Goal: Transaction & Acquisition: Book appointment/travel/reservation

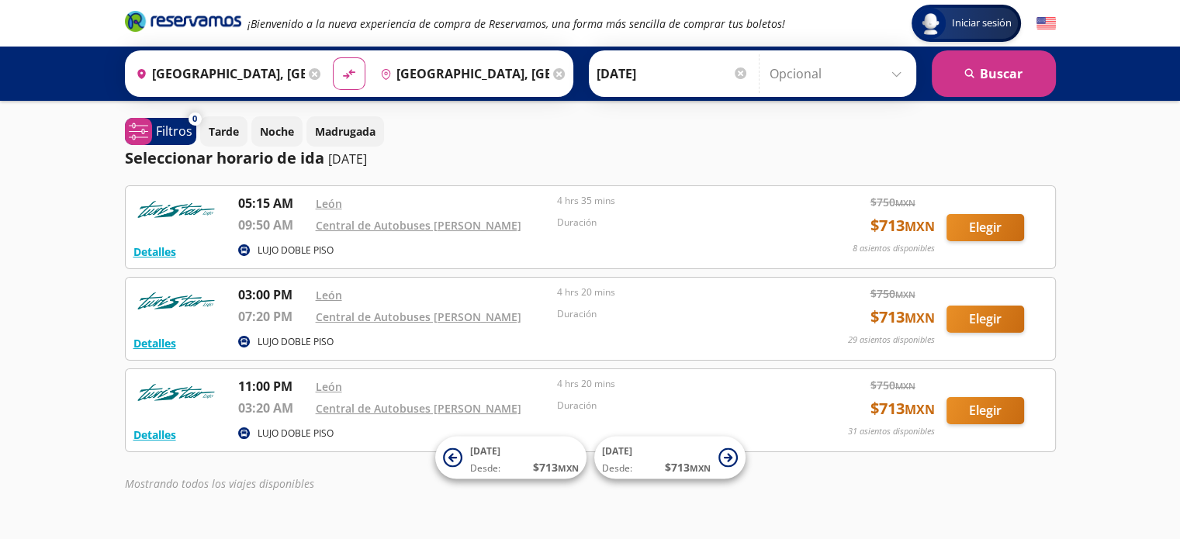
click at [477, 79] on input "[GEOGRAPHIC_DATA], [GEOGRAPHIC_DATA]" at bounding box center [461, 73] width 175 height 39
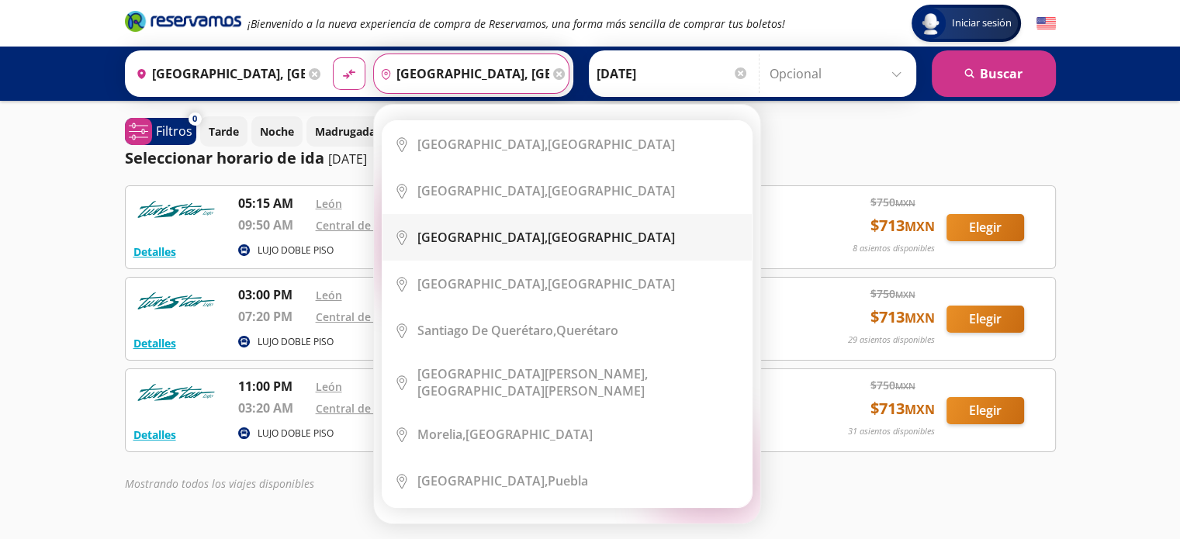
click at [493, 234] on b "[GEOGRAPHIC_DATA]," at bounding box center [482, 237] width 130 height 17
type input "[GEOGRAPHIC_DATA], [GEOGRAPHIC_DATA]"
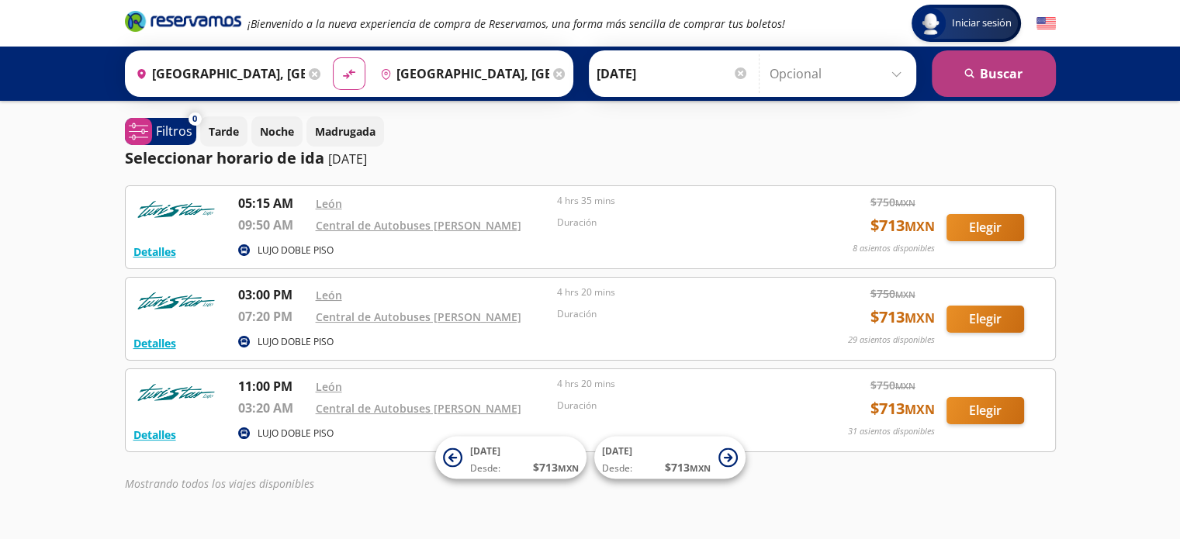
click at [977, 71] on button "search [GEOGRAPHIC_DATA]" at bounding box center [994, 73] width 124 height 47
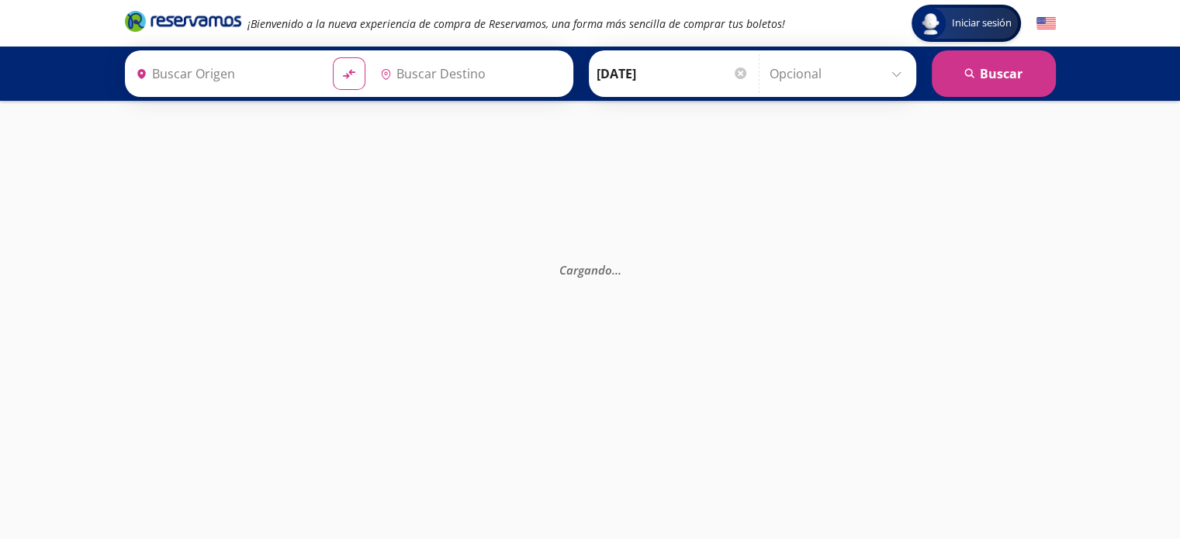
type input "[GEOGRAPHIC_DATA], [GEOGRAPHIC_DATA]"
